Goal: Task Accomplishment & Management: Manage account settings

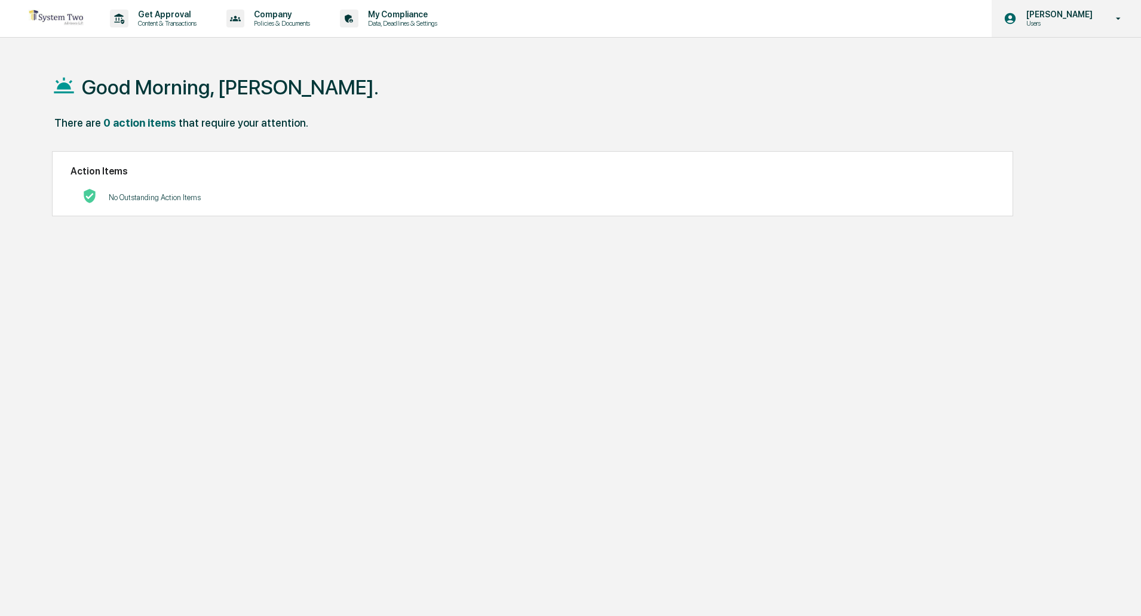
click at [1124, 22] on icon at bounding box center [1118, 18] width 21 height 11
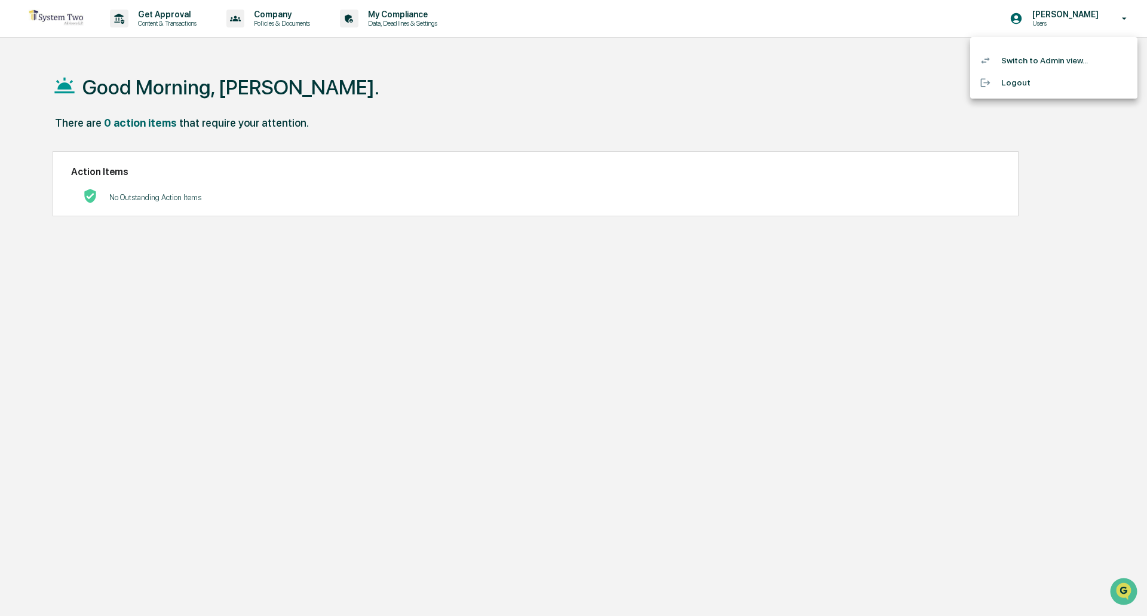
click at [1042, 63] on li "Switch to Admin view..." at bounding box center [1053, 61] width 167 height 22
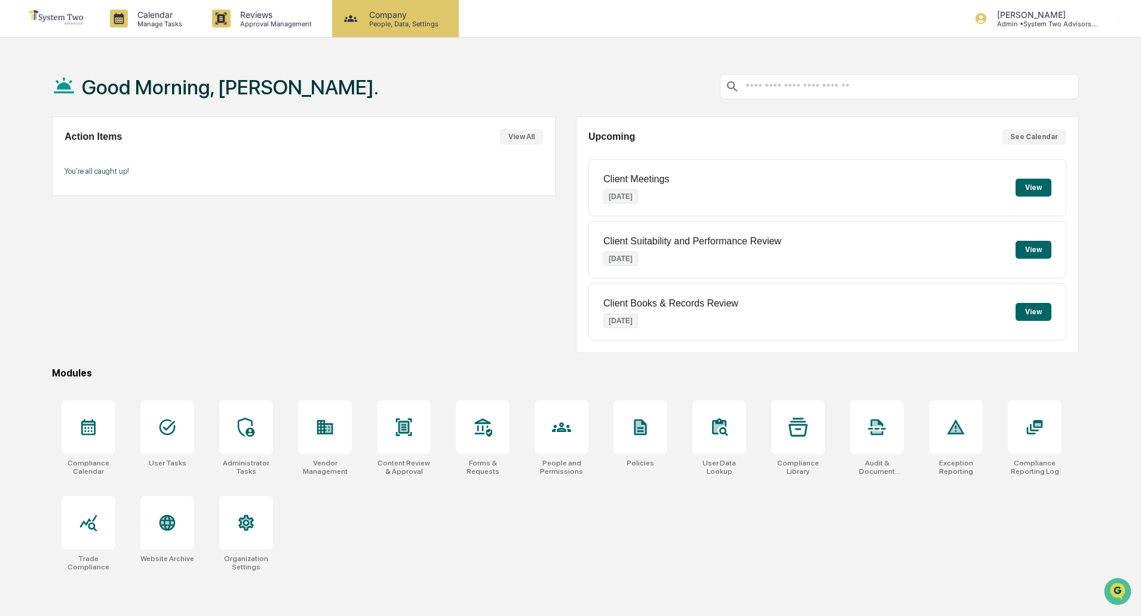
click at [373, 21] on p "People, Data, Settings" at bounding box center [402, 24] width 85 height 8
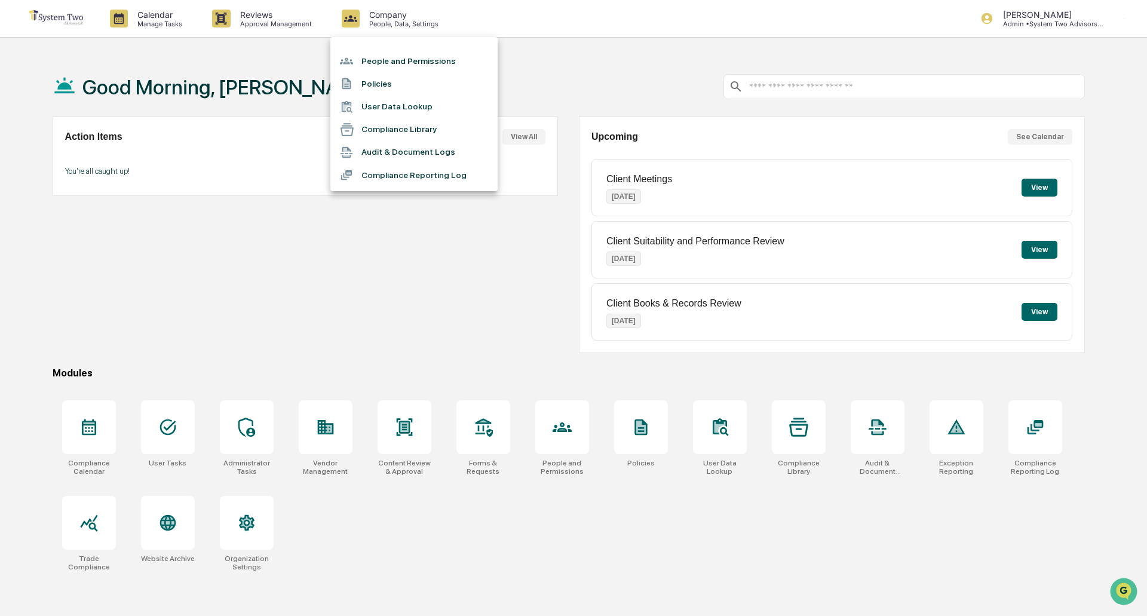
click at [381, 57] on li "People and Permissions" at bounding box center [413, 61] width 167 height 23
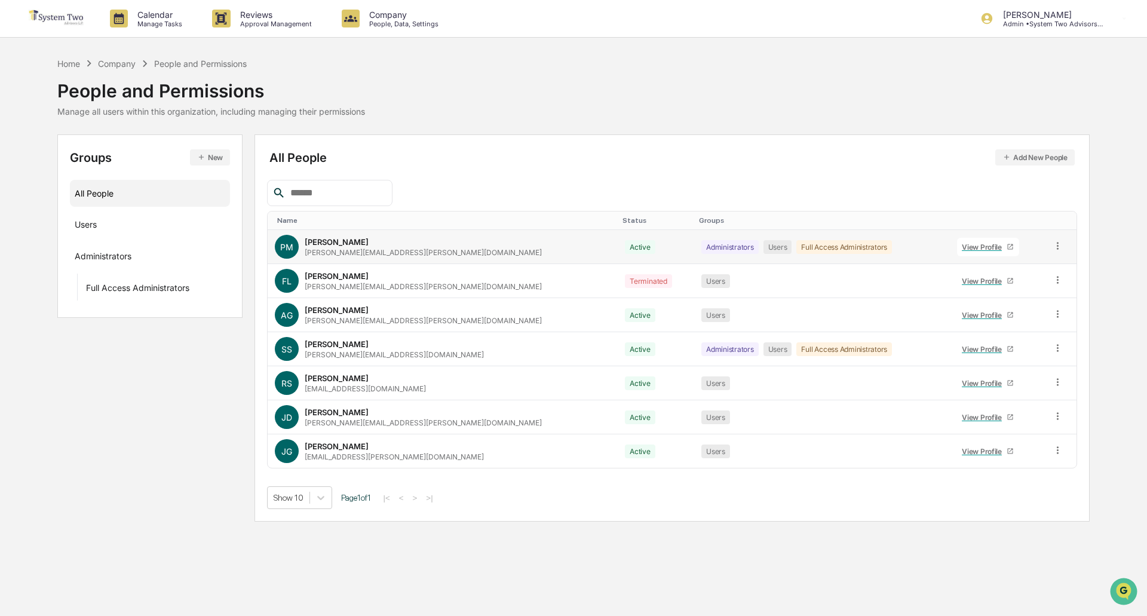
click at [962, 246] on div "View Profile" at bounding box center [984, 247] width 45 height 9
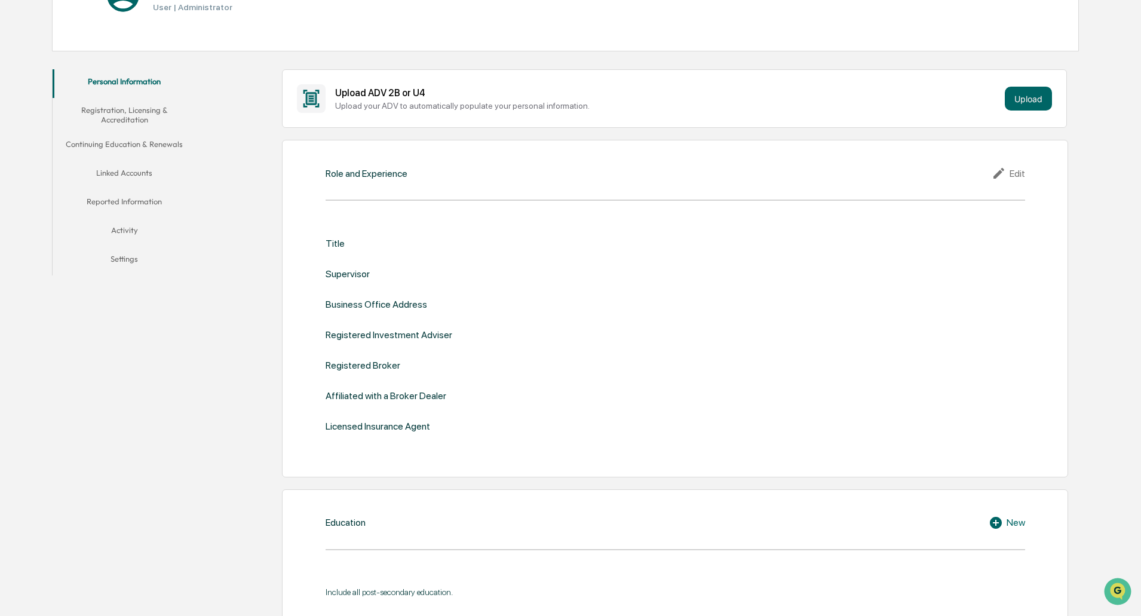
scroll to position [179, 0]
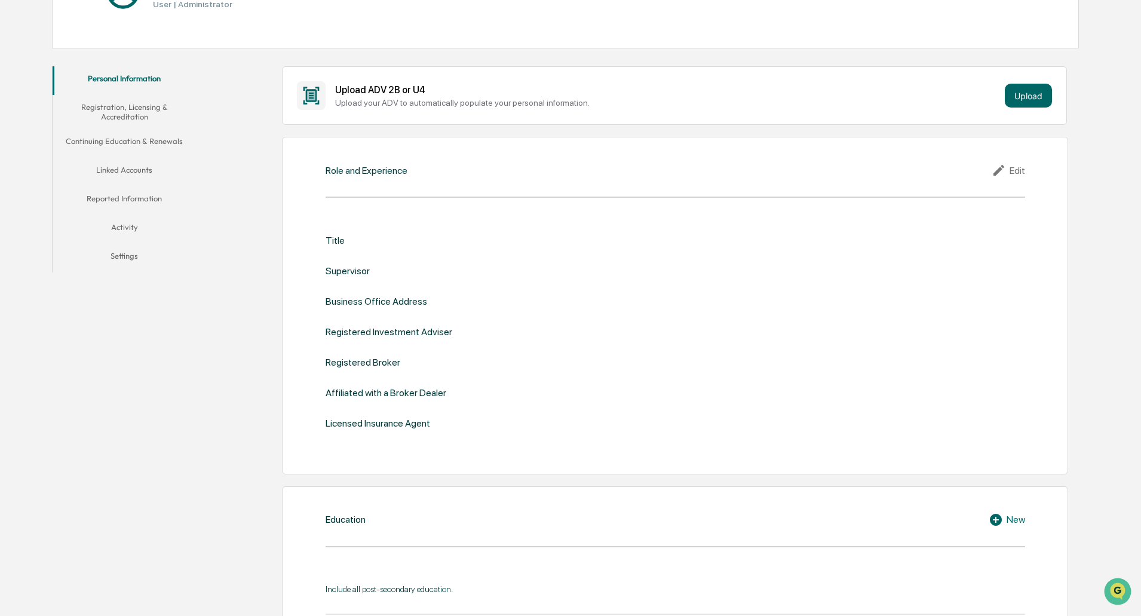
click at [127, 168] on button "Linked Accounts" at bounding box center [124, 172] width 143 height 29
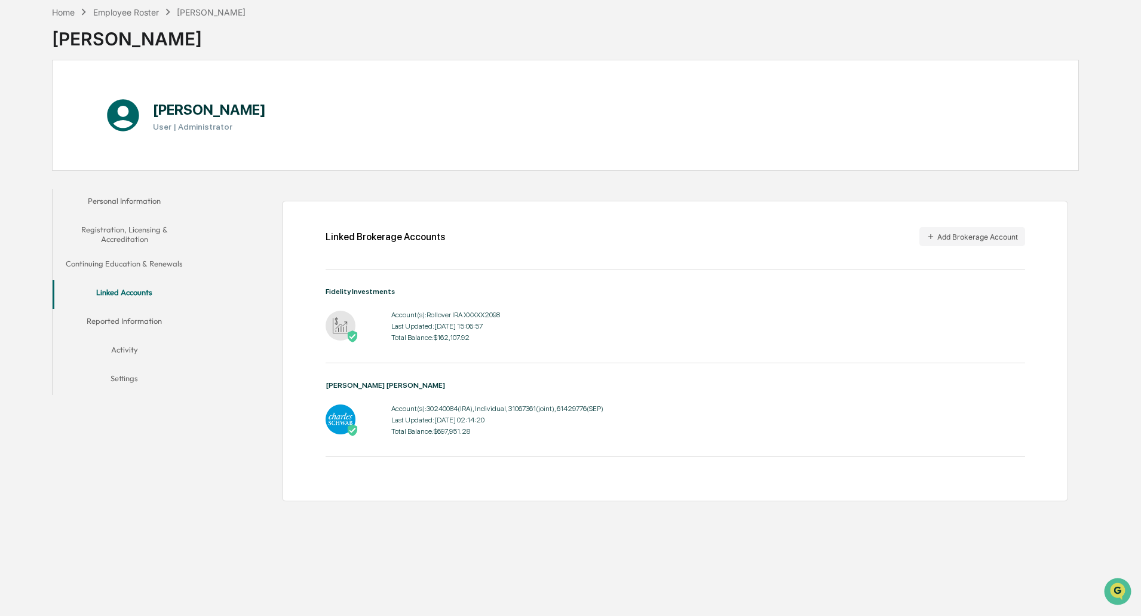
click at [120, 351] on button "Activity" at bounding box center [124, 352] width 143 height 29
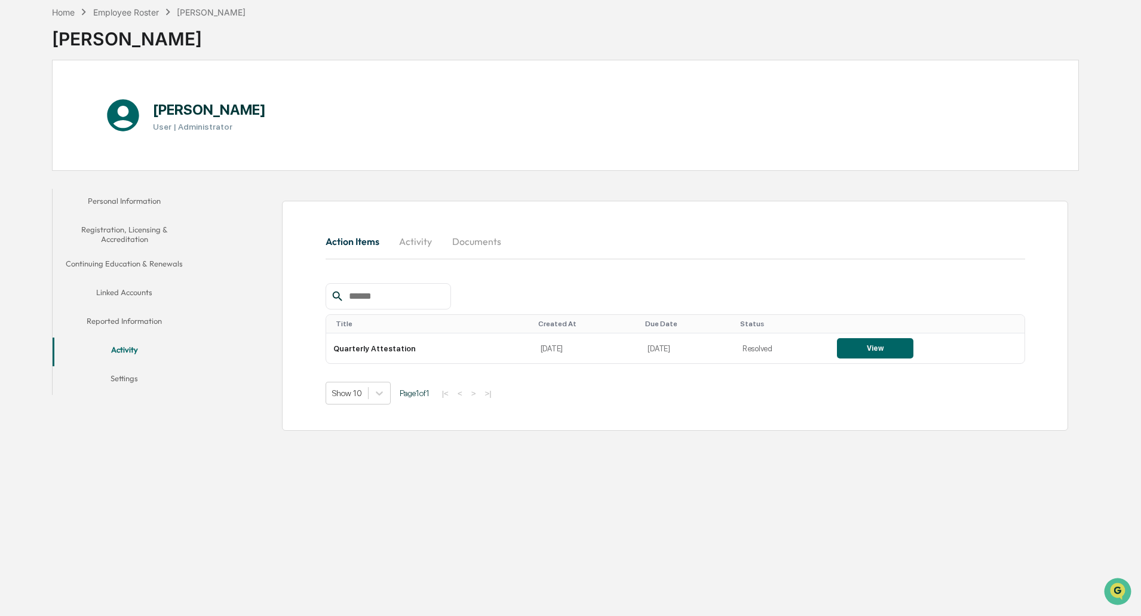
click at [136, 327] on button "Reported Information" at bounding box center [124, 323] width 143 height 29
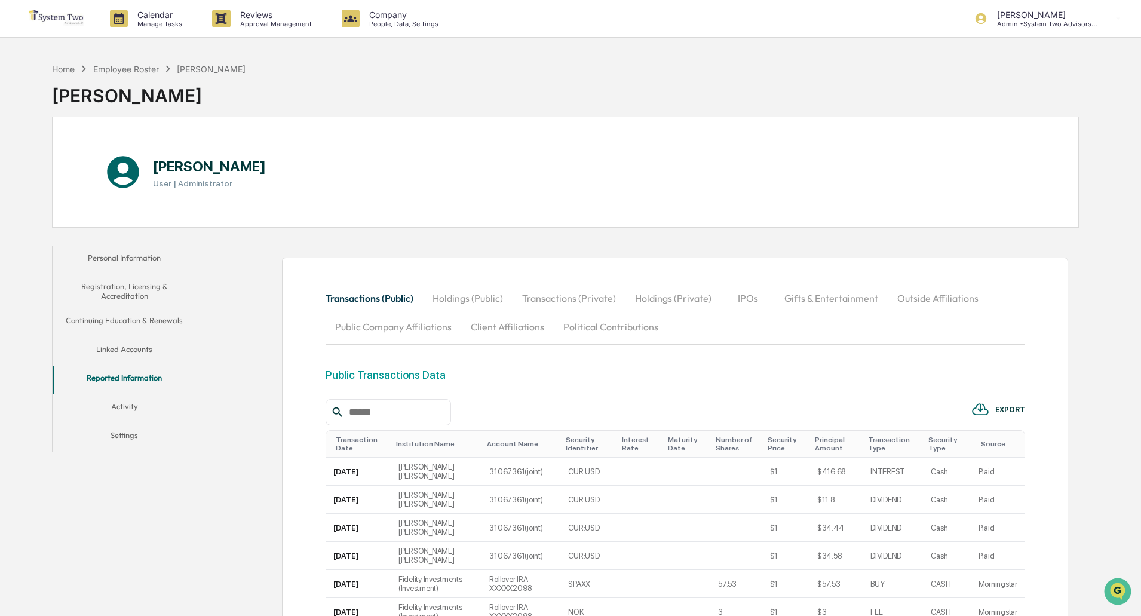
click at [119, 253] on button "Personal Information" at bounding box center [124, 260] width 143 height 29
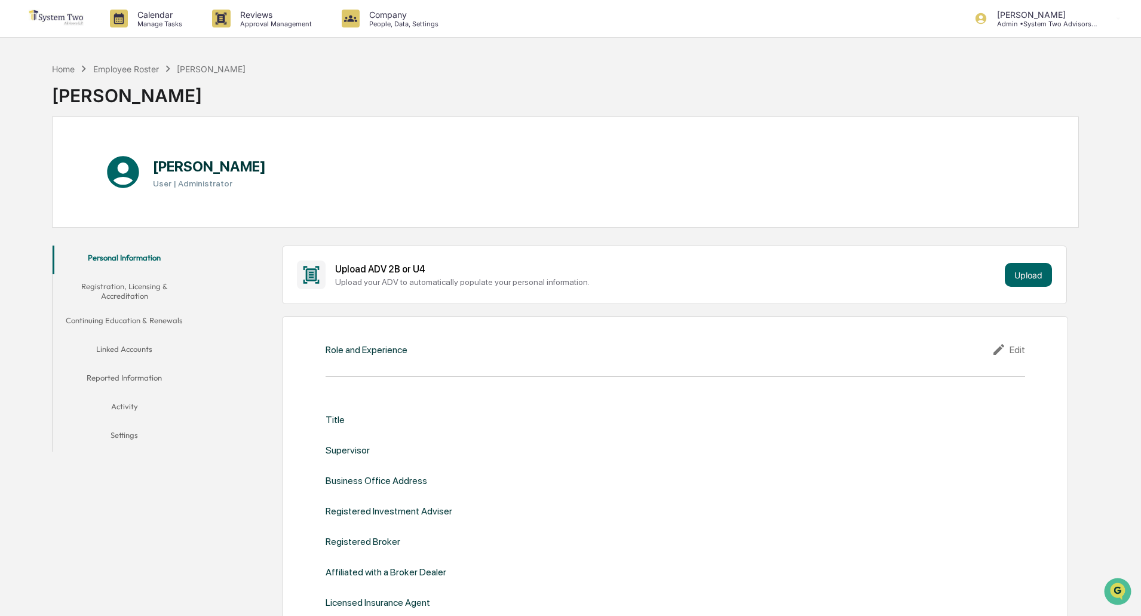
drag, startPoint x: 344, startPoint y: 136, endPoint x: 331, endPoint y: 120, distance: 20.3
click at [345, 132] on div "[PERSON_NAME] User | Administrator" at bounding box center [565, 172] width 1027 height 111
